Goal: Download file/media

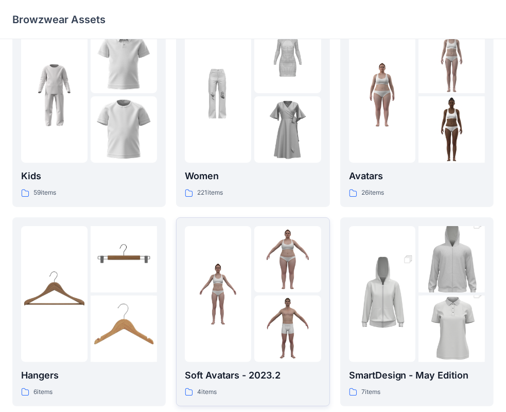
scroll to position [52, 0]
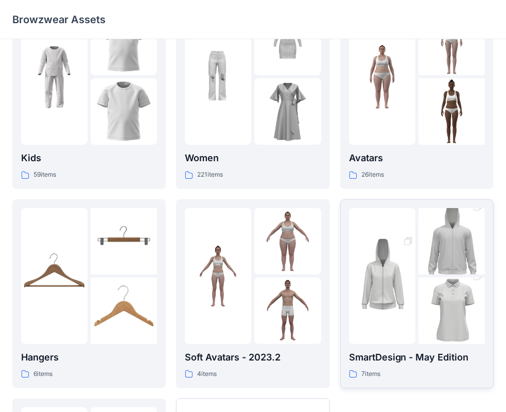
click at [384, 311] on img at bounding box center [382, 276] width 66 height 100
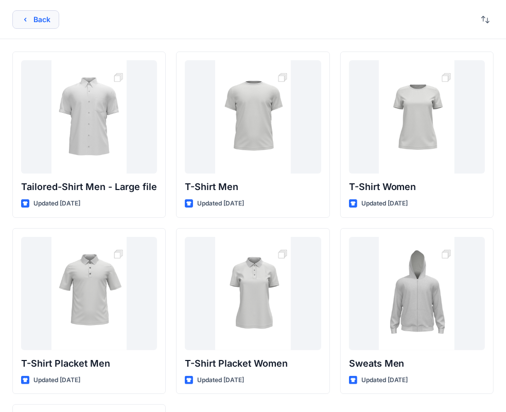
click at [27, 20] on icon "button" at bounding box center [25, 19] width 8 height 8
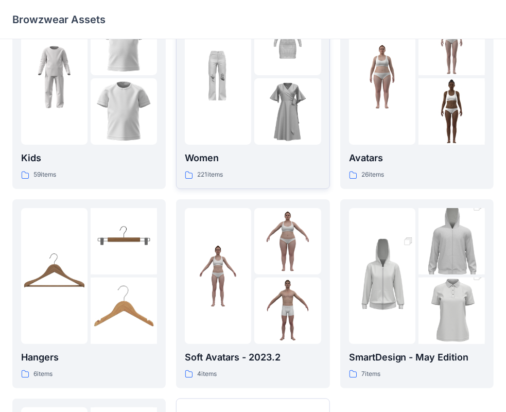
click at [269, 132] on img at bounding box center [287, 111] width 66 height 66
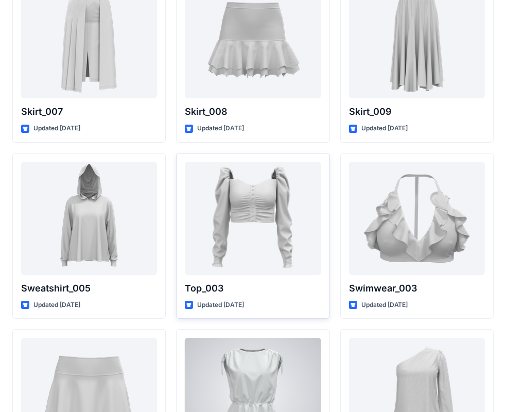
scroll to position [5016, 0]
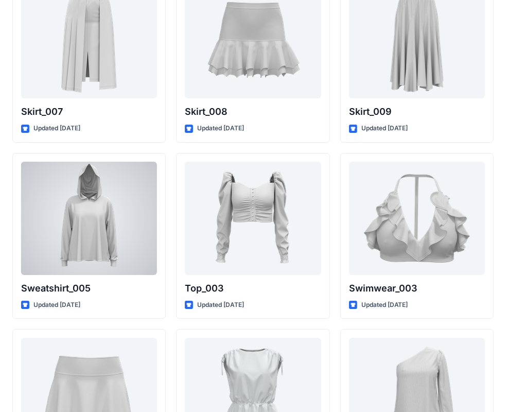
click at [95, 246] on div at bounding box center [89, 218] width 136 height 113
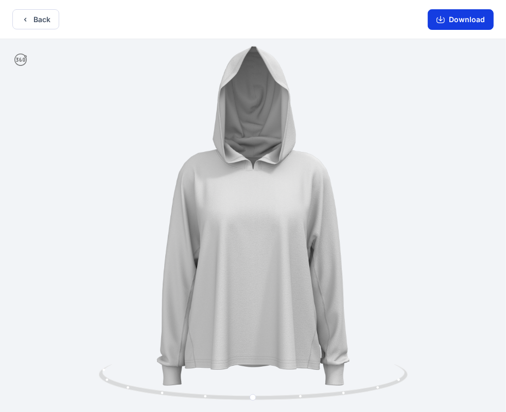
click at [445, 25] on button "Download" at bounding box center [461, 19] width 66 height 21
